Goal: Navigation & Orientation: Find specific page/section

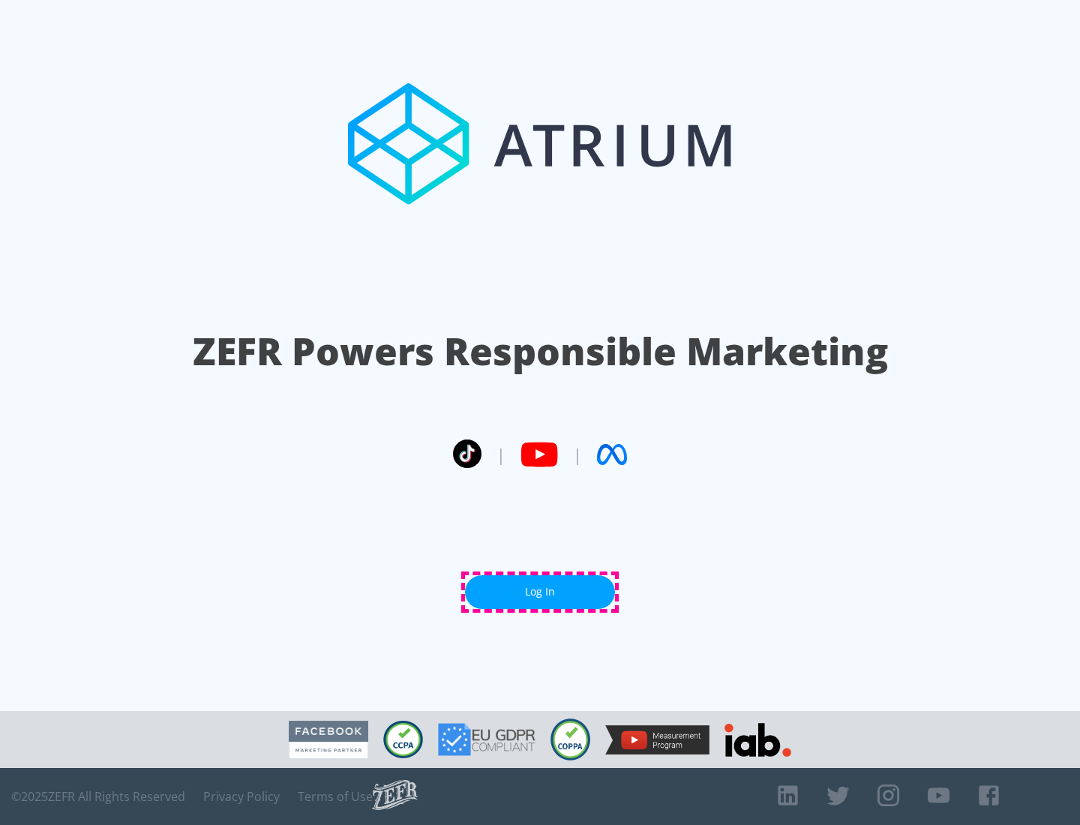
click at [540, 592] on link "Log In" at bounding box center [540, 592] width 150 height 34
